Goal: Task Accomplishment & Management: Manage account settings

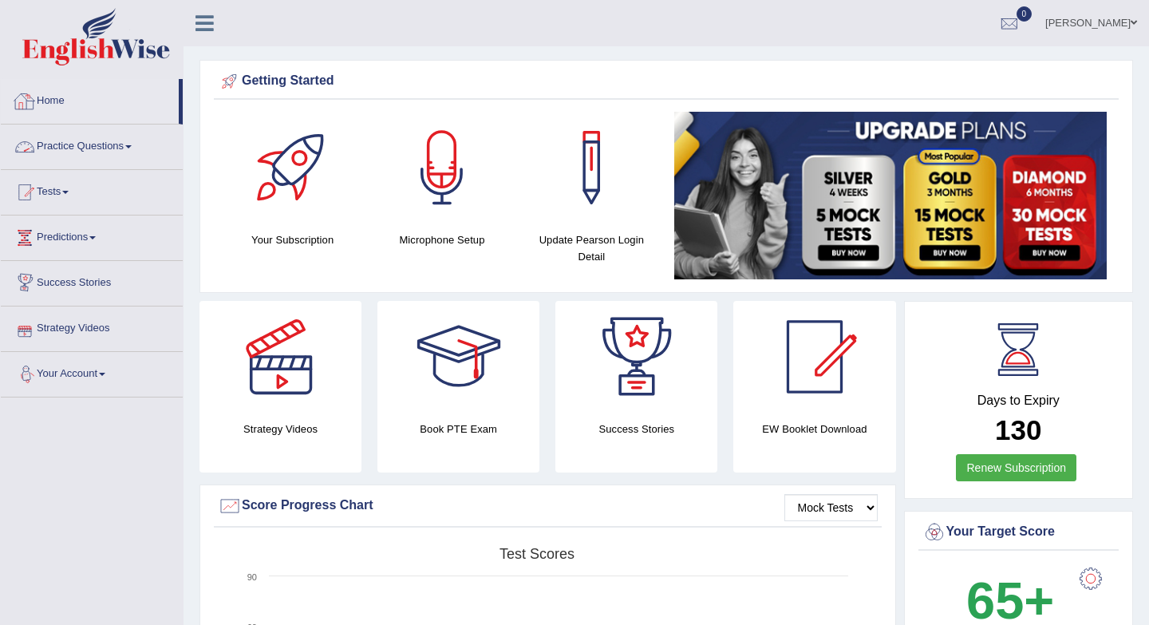
click at [98, 147] on link "Practice Questions" at bounding box center [92, 144] width 182 height 40
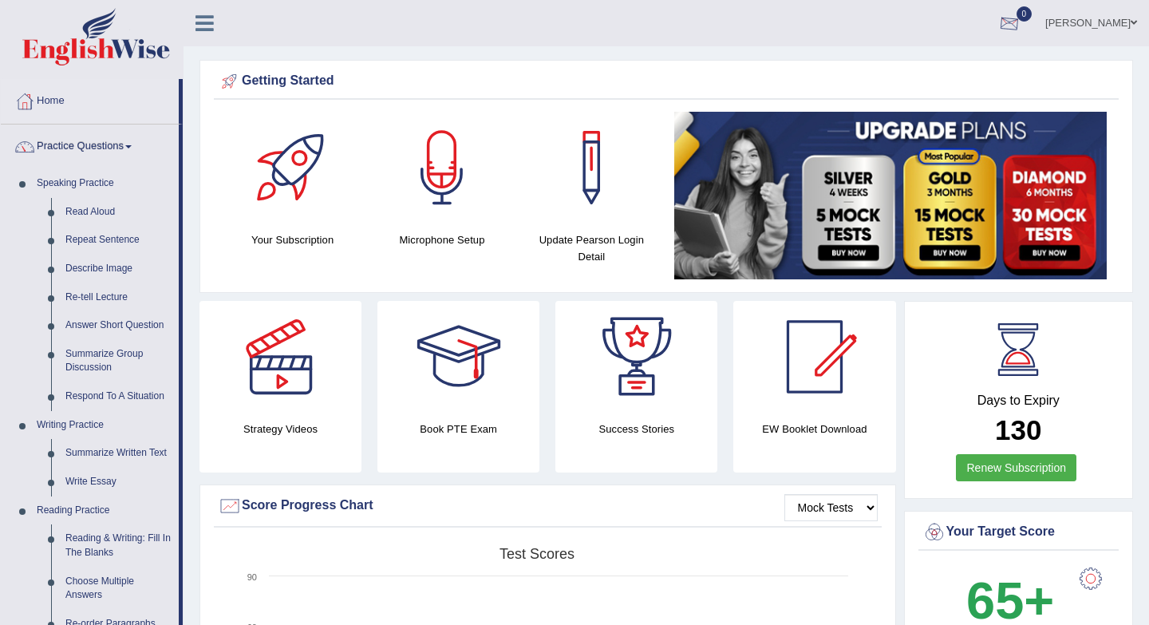
click at [1021, 24] on div at bounding box center [1009, 24] width 24 height 24
click at [944, 65] on strong "See All Alerts" at bounding box center [908, 67] width 71 height 13
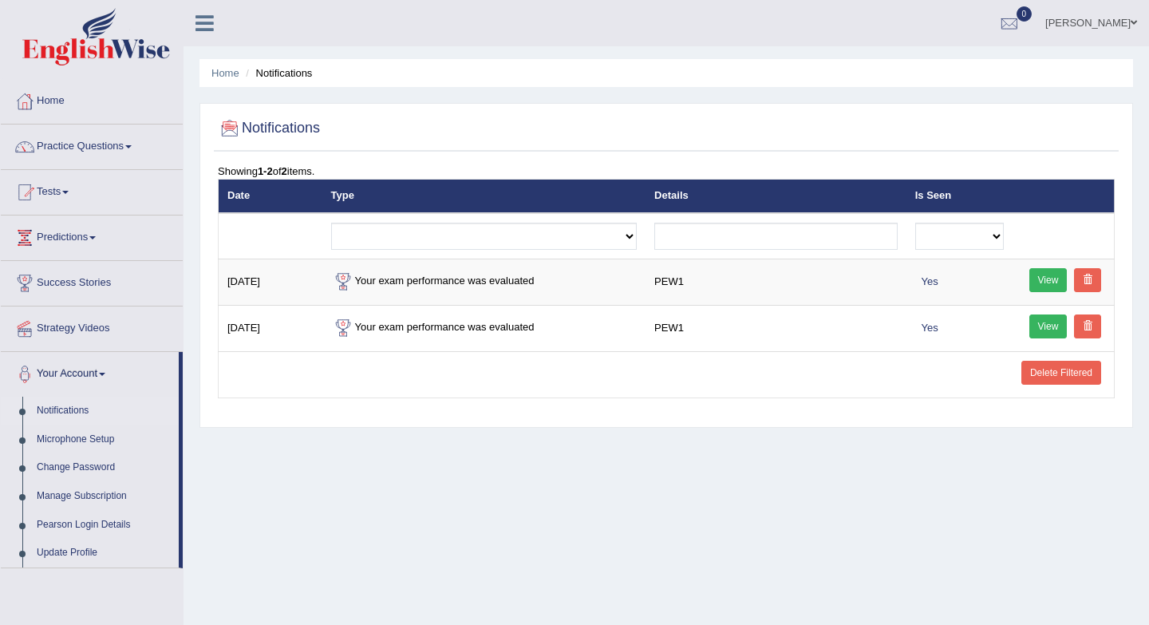
click at [1108, 13] on link "[PERSON_NAME]" at bounding box center [1091, 20] width 116 height 41
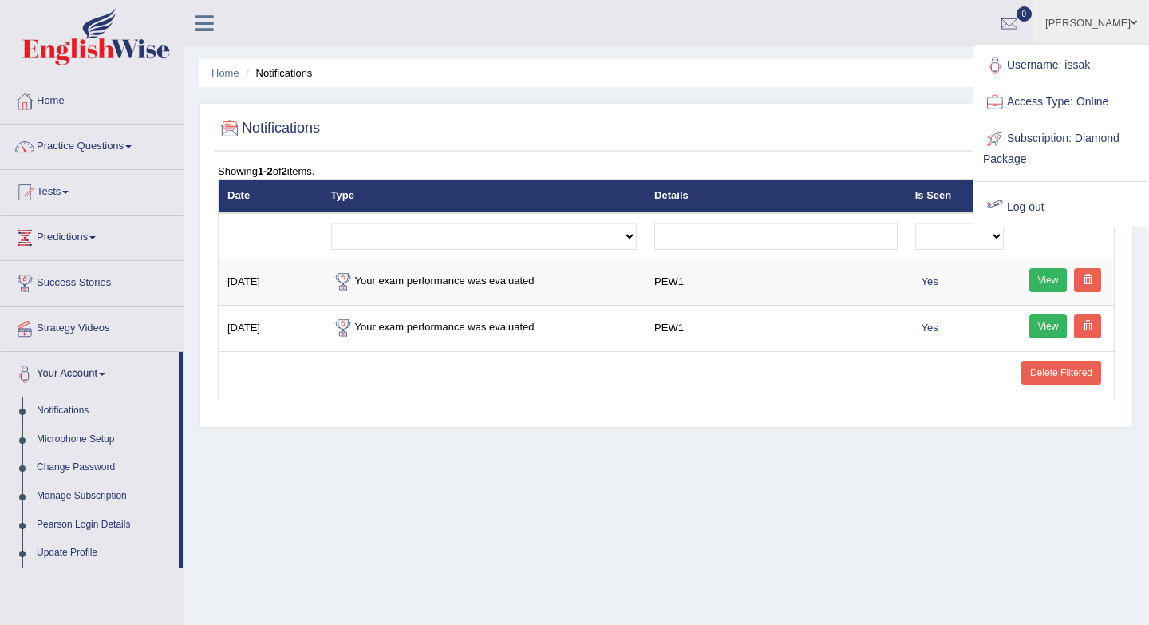
click at [1021, 211] on link "Log out" at bounding box center [1061, 207] width 172 height 37
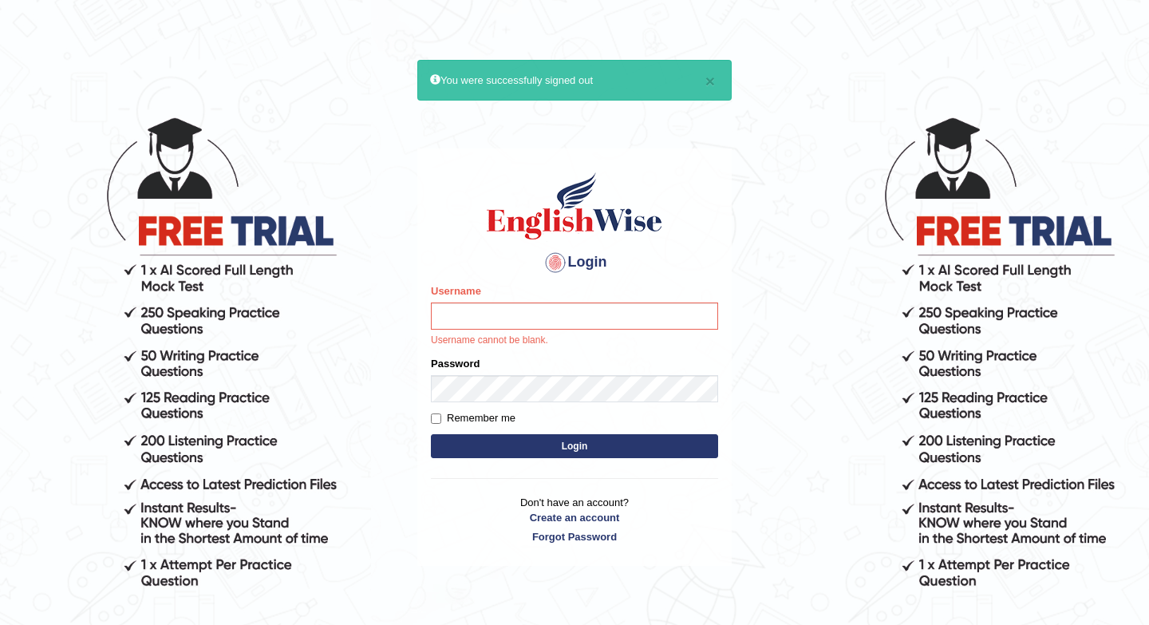
click at [1021, 211] on body "× You were successfully signed out Login Please fix the following errors: Usern…" at bounding box center [574, 369] width 1149 height 625
